Goal: Task Accomplishment & Management: Use online tool/utility

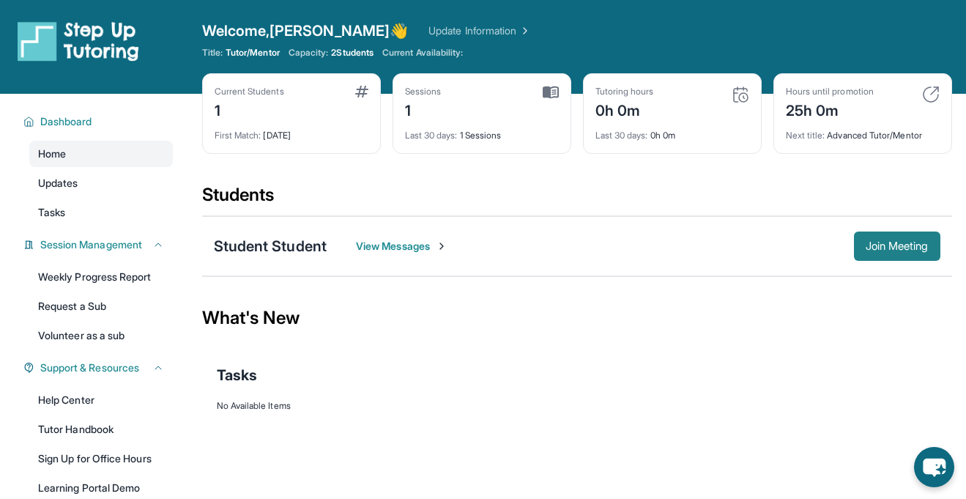
click at [882, 242] on span "Join Meeting" at bounding box center [897, 246] width 63 height 9
click at [874, 245] on span "Join Meeting" at bounding box center [897, 246] width 63 height 9
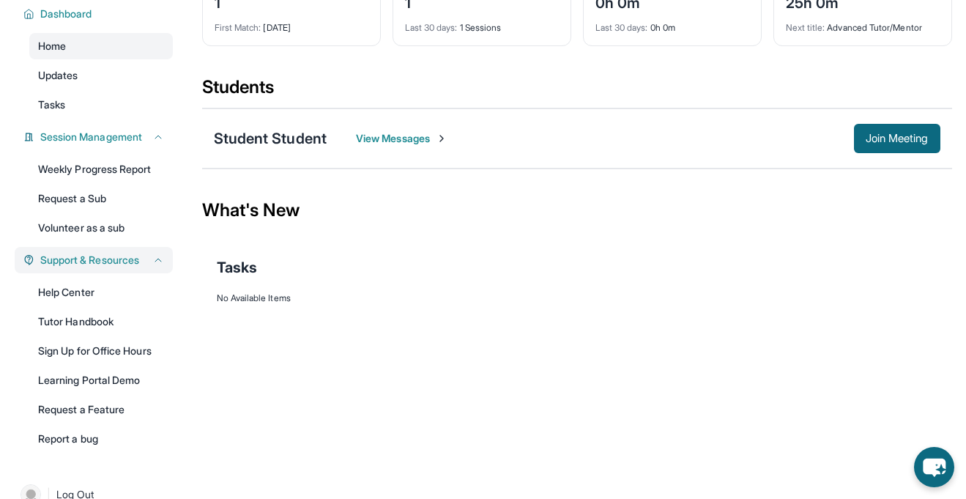
scroll to position [134, 0]
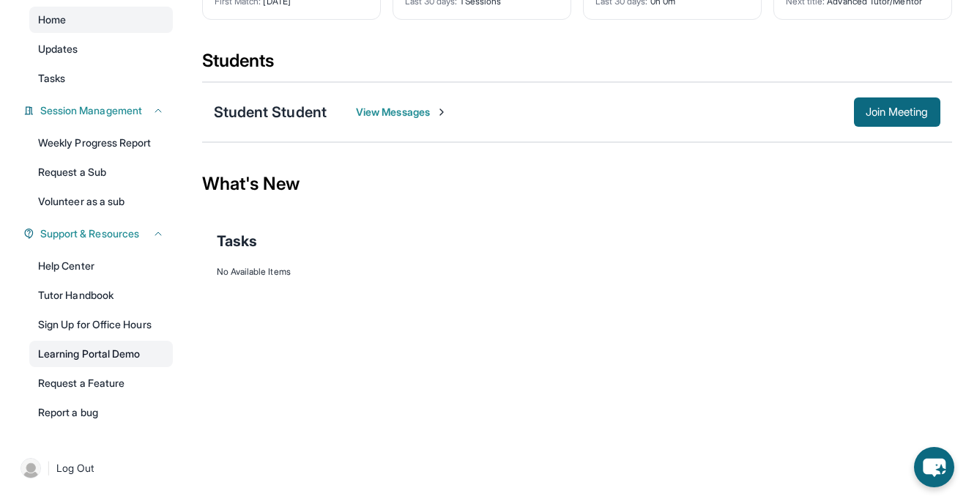
click at [98, 354] on link "Learning Portal Demo" at bounding box center [101, 354] width 144 height 26
click at [874, 116] on span "Join Meeting" at bounding box center [897, 112] width 63 height 9
